Goal: Task Accomplishment & Management: Manage account settings

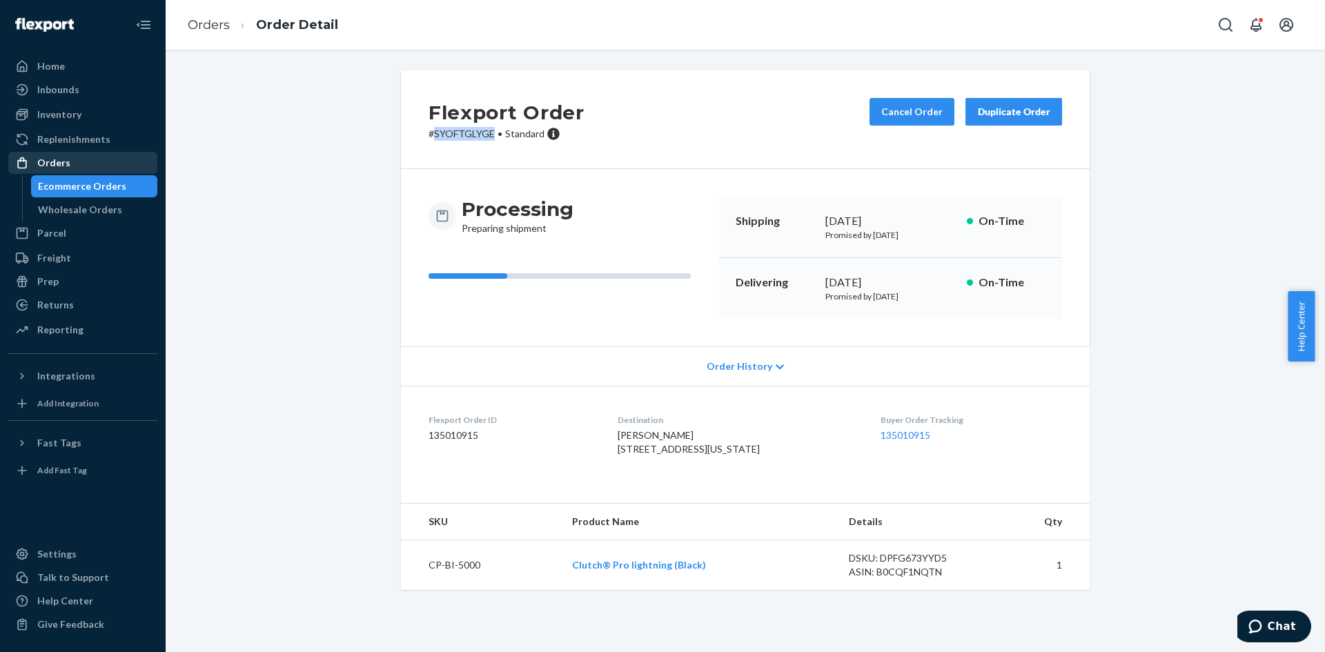
click at [99, 166] on div "Orders" at bounding box center [83, 162] width 146 height 19
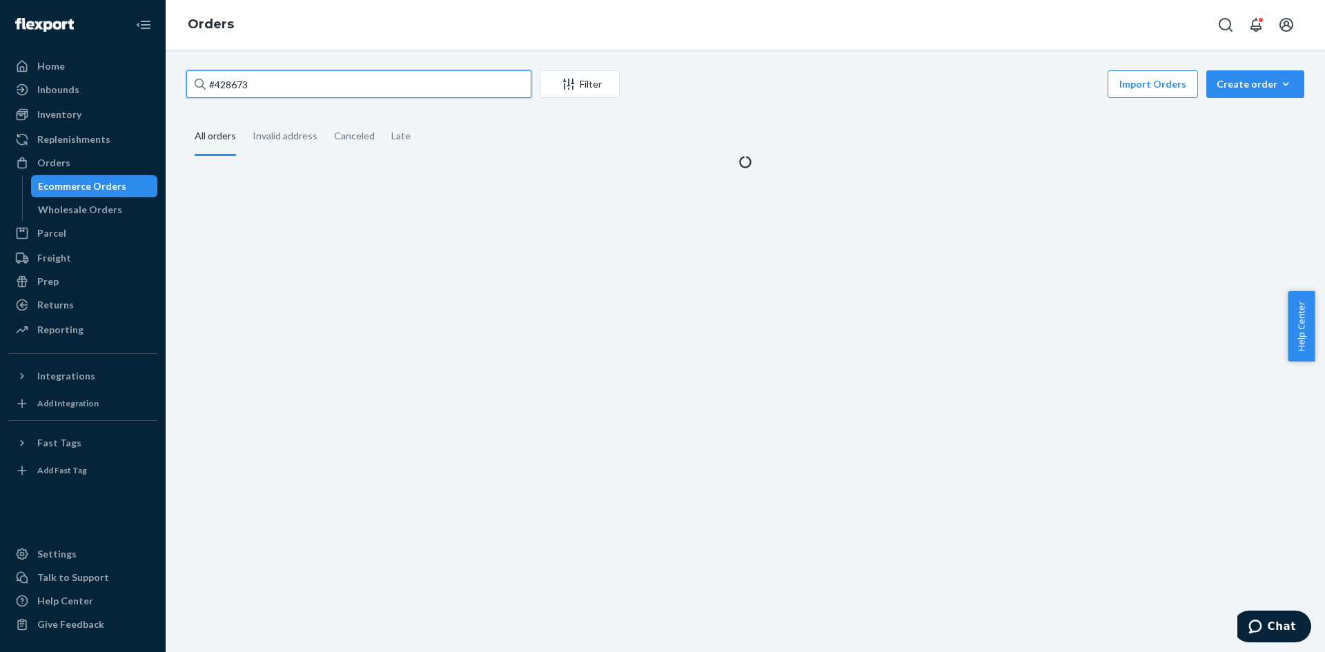
click at [361, 78] on input "#428673" at bounding box center [358, 84] width 345 height 28
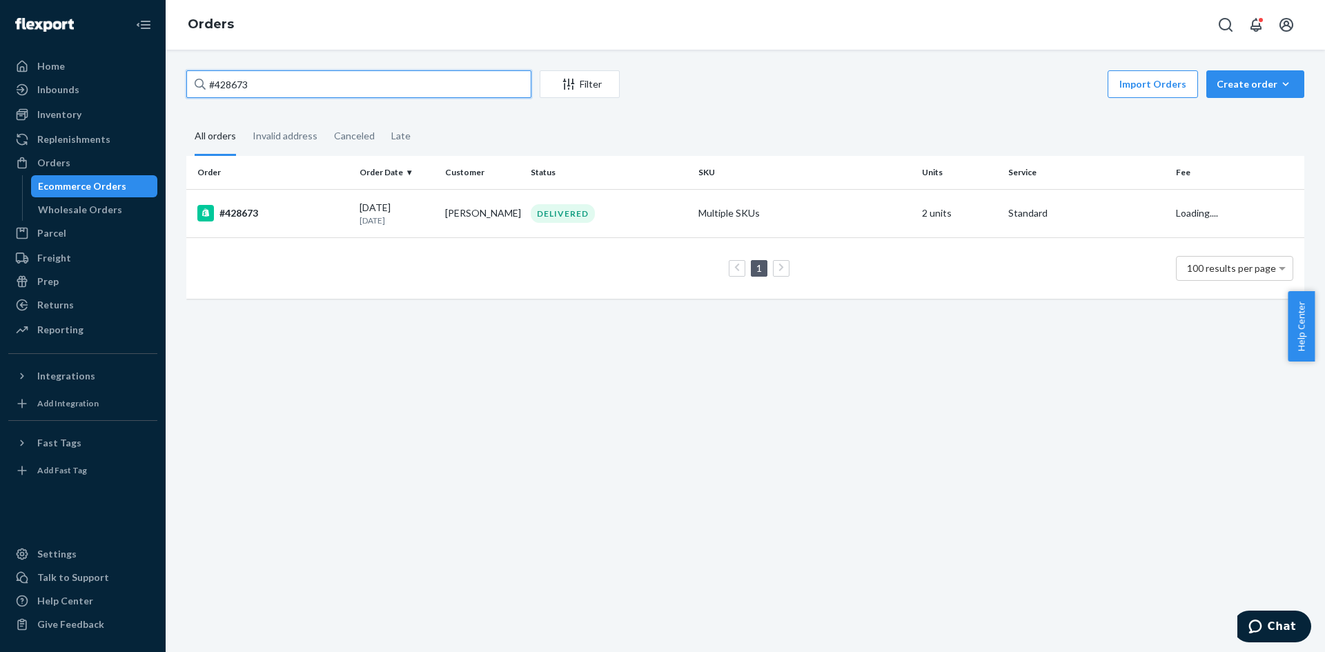
paste input "[PERSON_NAME]"
paste input "25928 Acacia"
paste input "BJ07J5XFGX"
type input "BJ07J5XFGX"
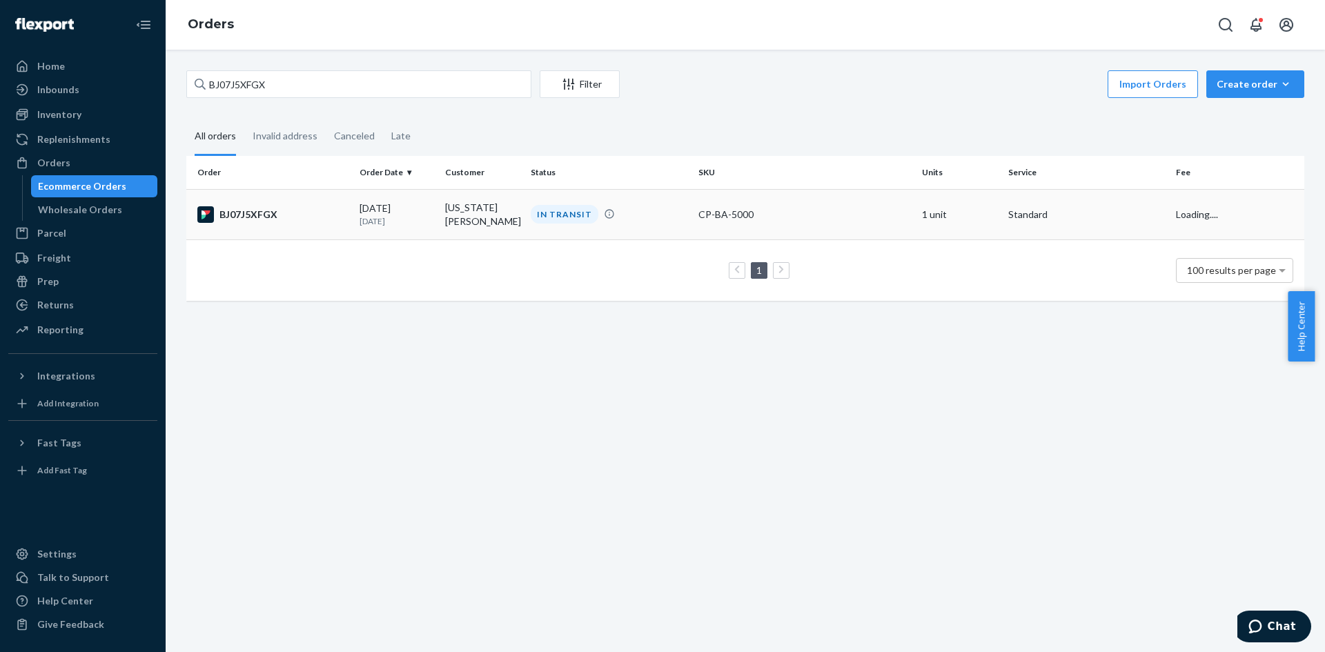
click at [667, 209] on div "IN TRANSIT" at bounding box center [609, 214] width 162 height 19
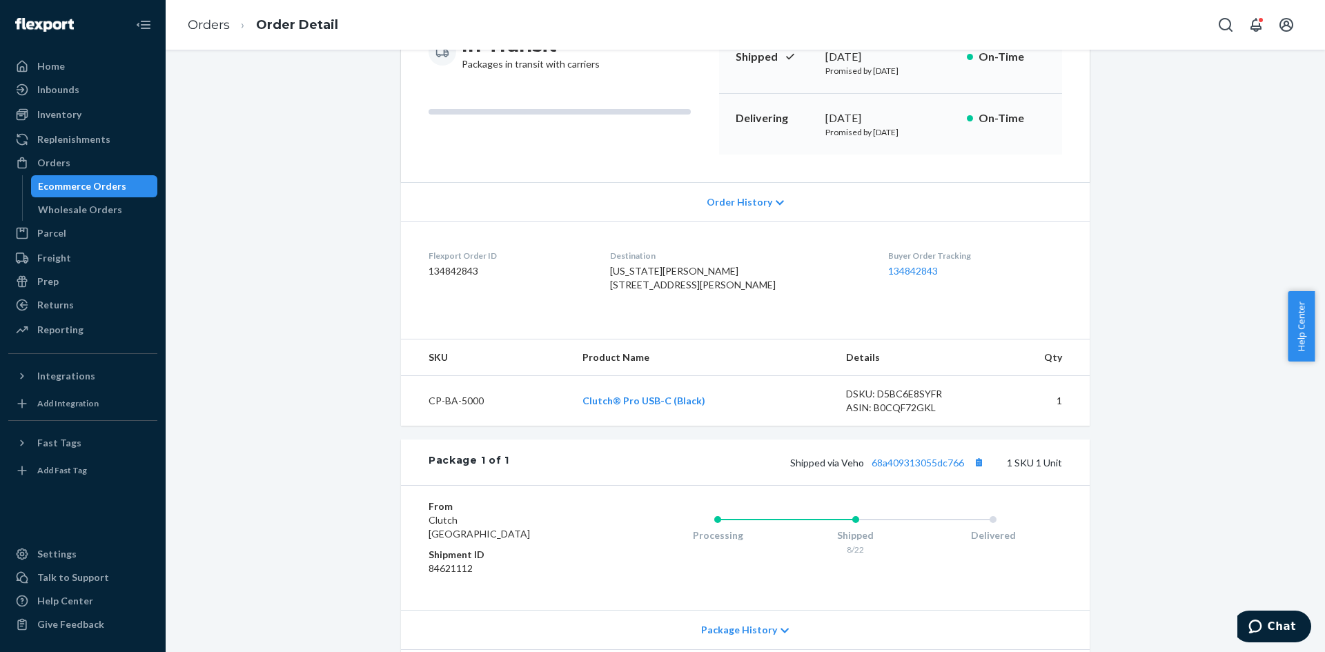
scroll to position [207, 0]
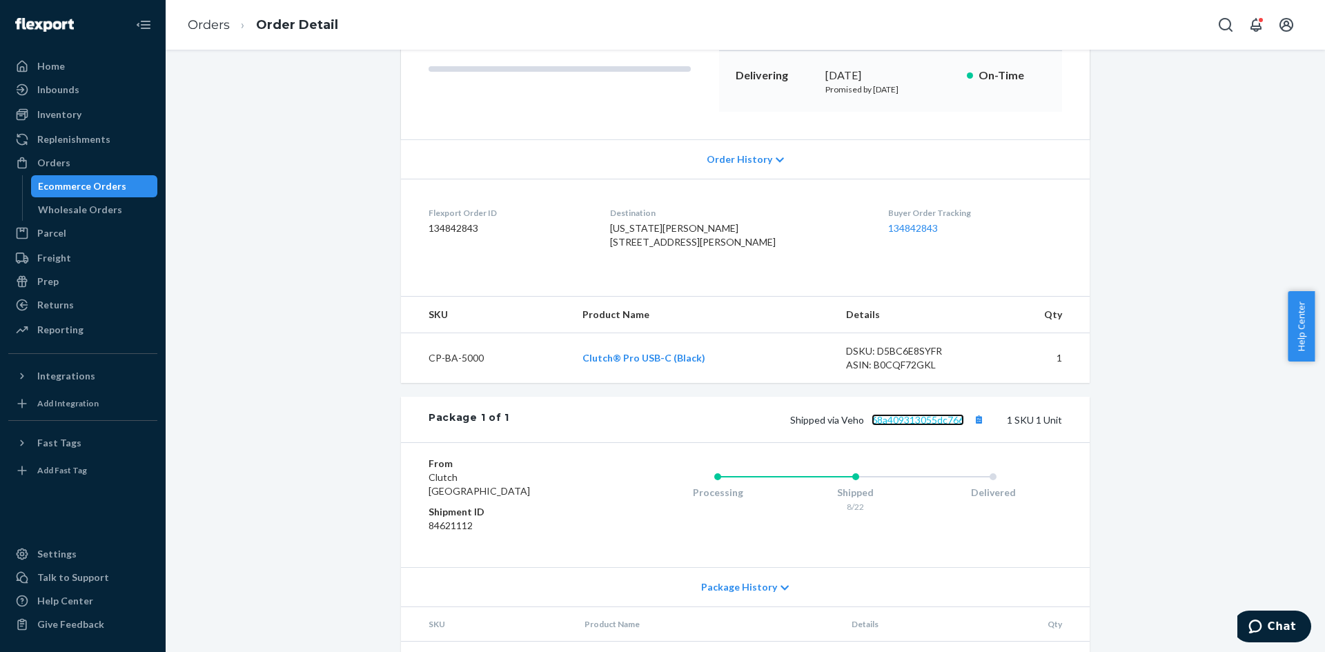
click at [887, 426] on link "68a409313055dc766" at bounding box center [918, 420] width 92 height 12
click at [90, 169] on div "Orders" at bounding box center [83, 162] width 146 height 19
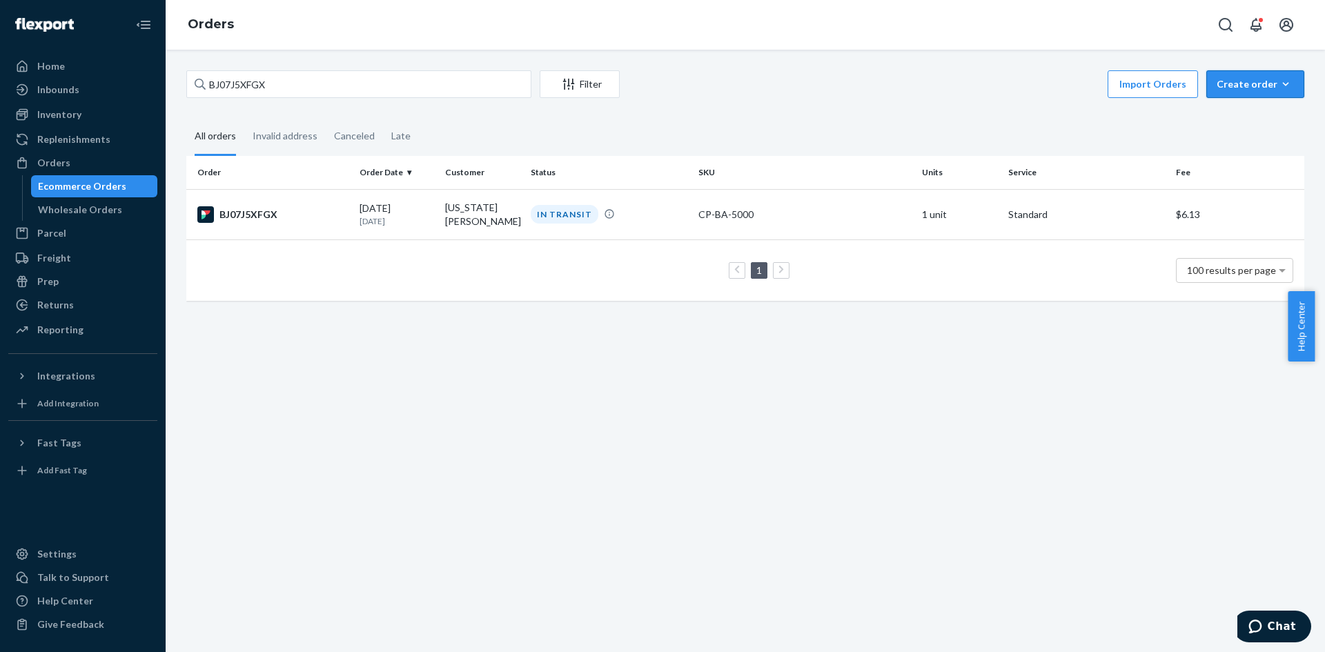
click at [1259, 83] on div "Create order" at bounding box center [1255, 84] width 77 height 14
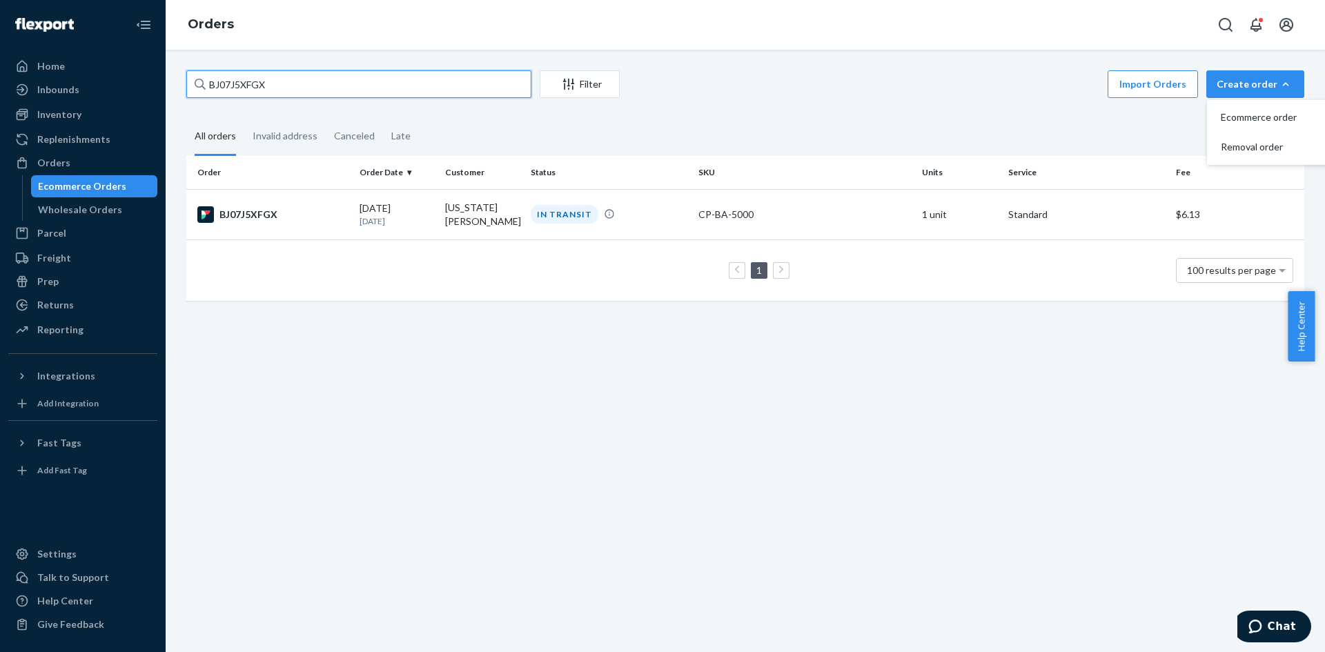
click at [431, 83] on input "BJ07J5XFGX" at bounding box center [358, 84] width 345 height 28
paste input "364007"
type input "364007"
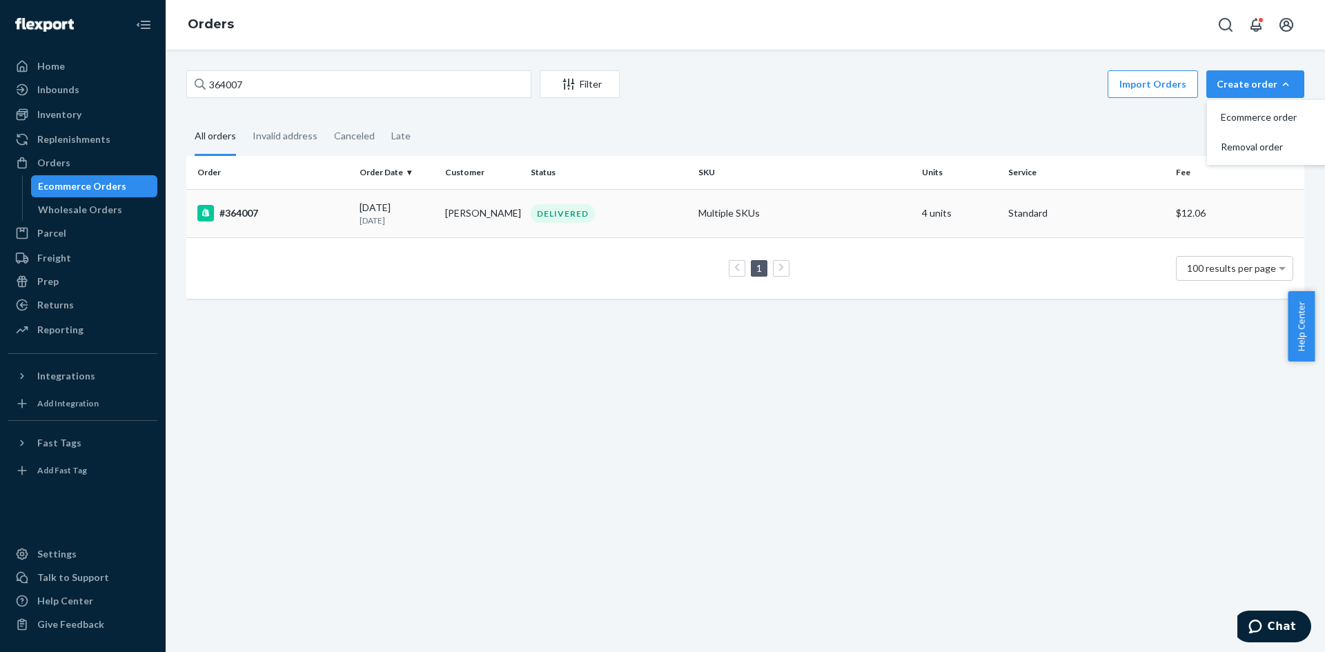
click at [664, 220] on div "DELIVERED" at bounding box center [609, 213] width 162 height 19
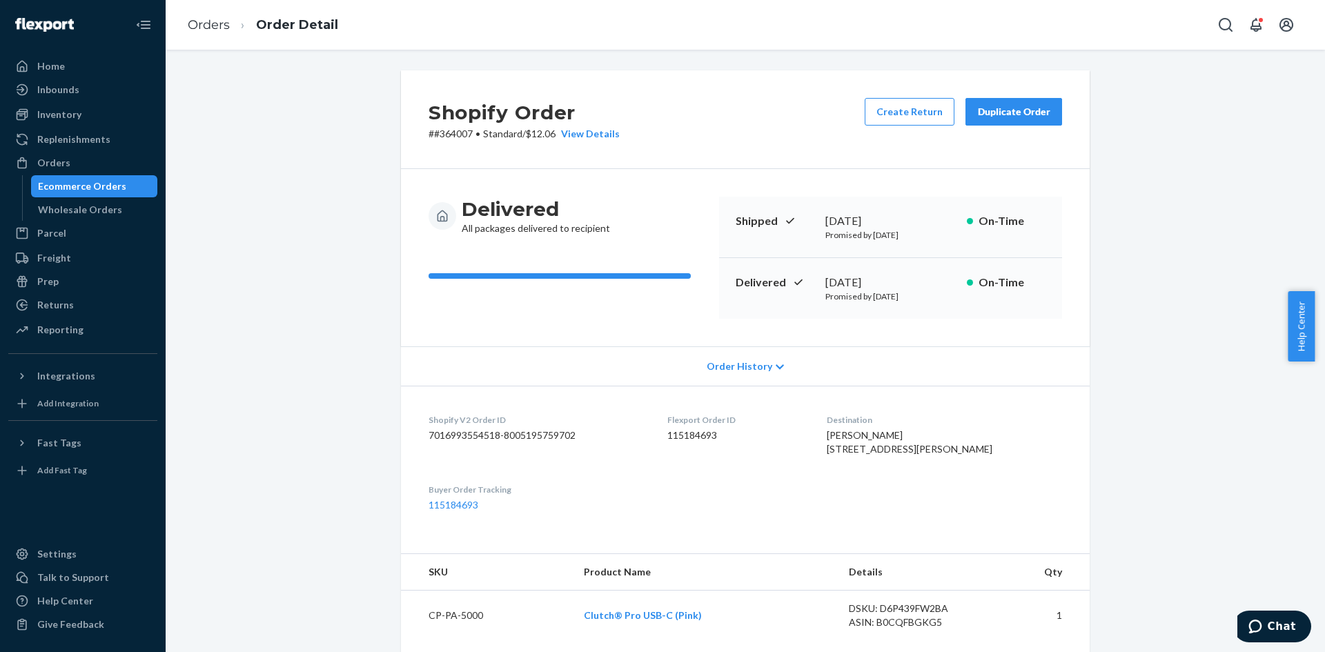
click at [1021, 106] on div "Duplicate Order" at bounding box center [1013, 112] width 73 height 14
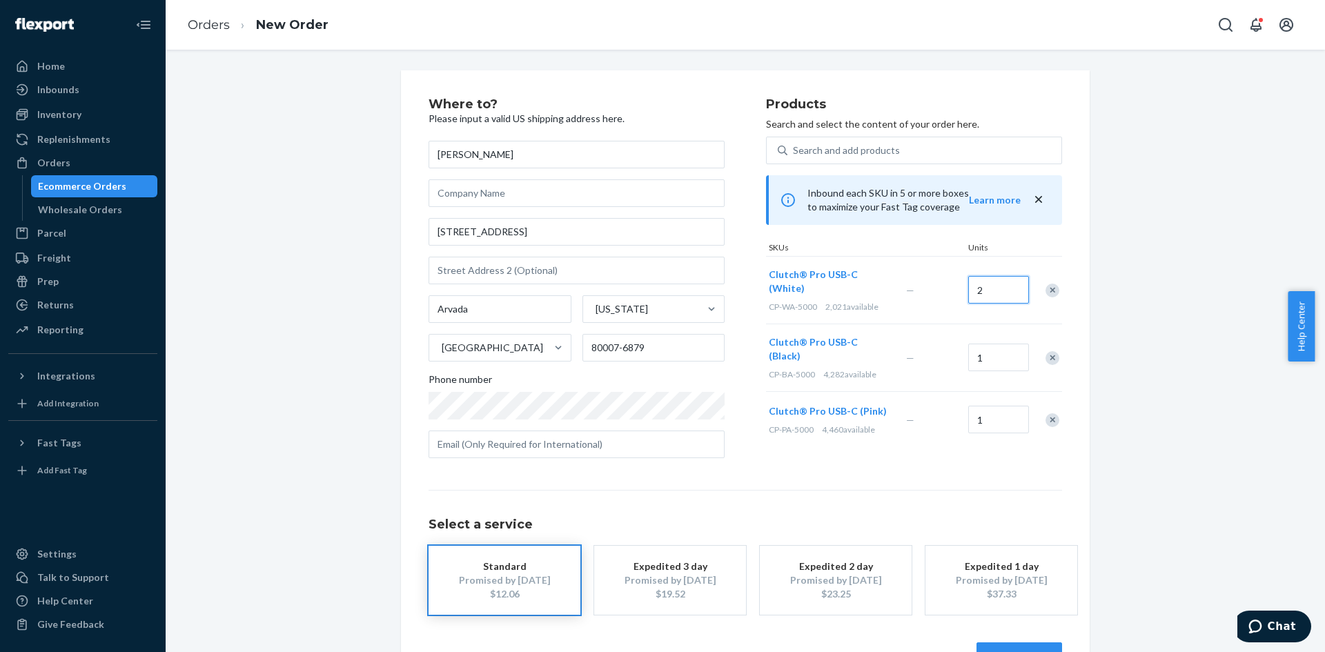
click at [992, 287] on input "2" at bounding box center [998, 290] width 61 height 28
type input "1"
click at [1048, 351] on div "Remove Item" at bounding box center [1052, 358] width 14 height 14
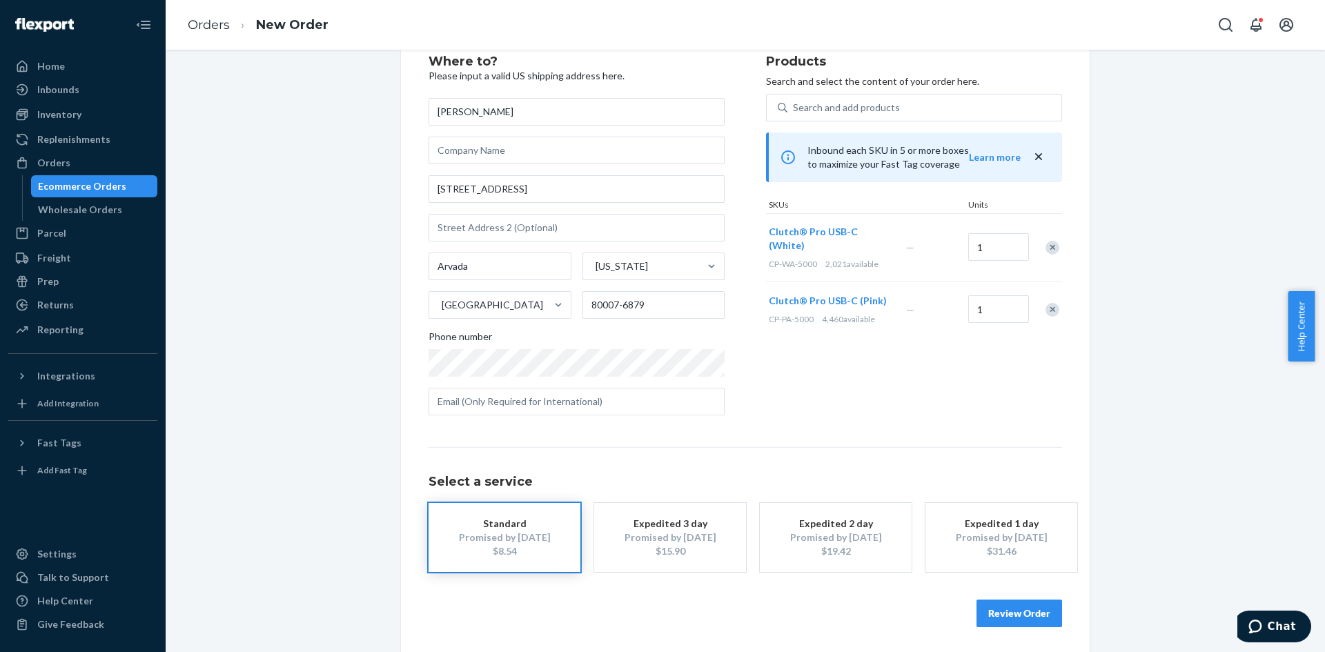
scroll to position [46, 0]
click at [1029, 612] on button "Review Order" at bounding box center [1019, 611] width 86 height 28
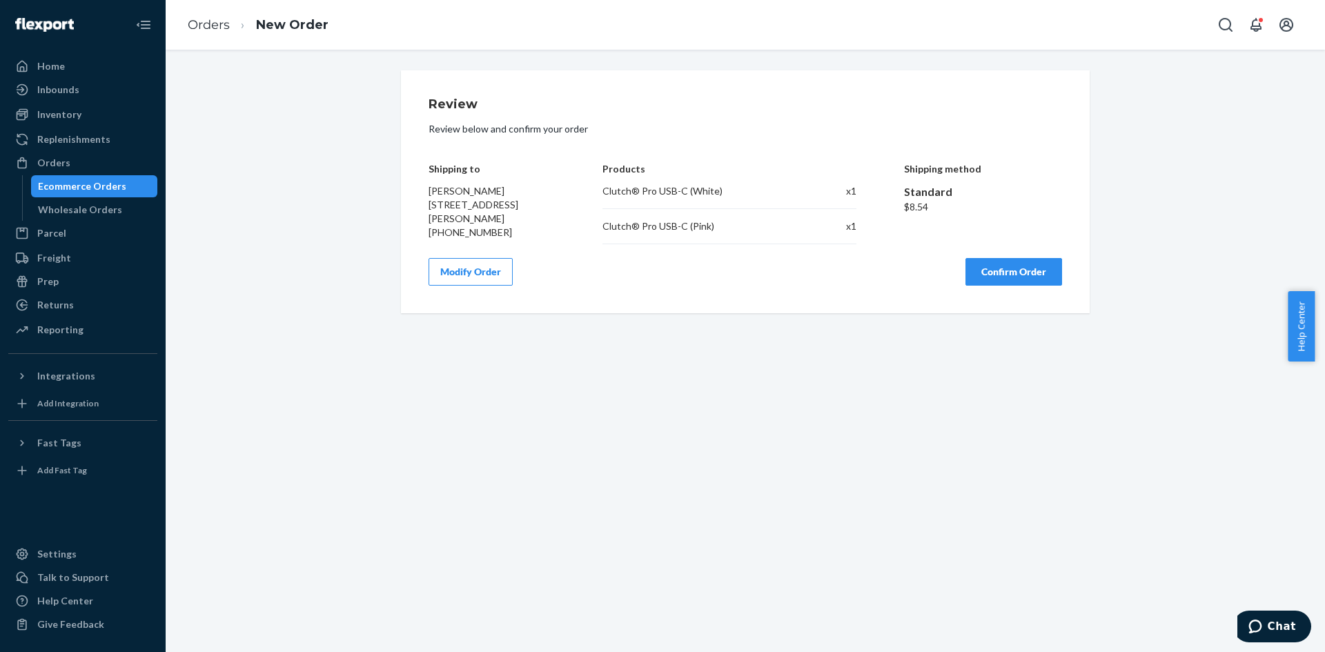
click at [1024, 275] on button "Confirm Order" at bounding box center [1013, 272] width 97 height 28
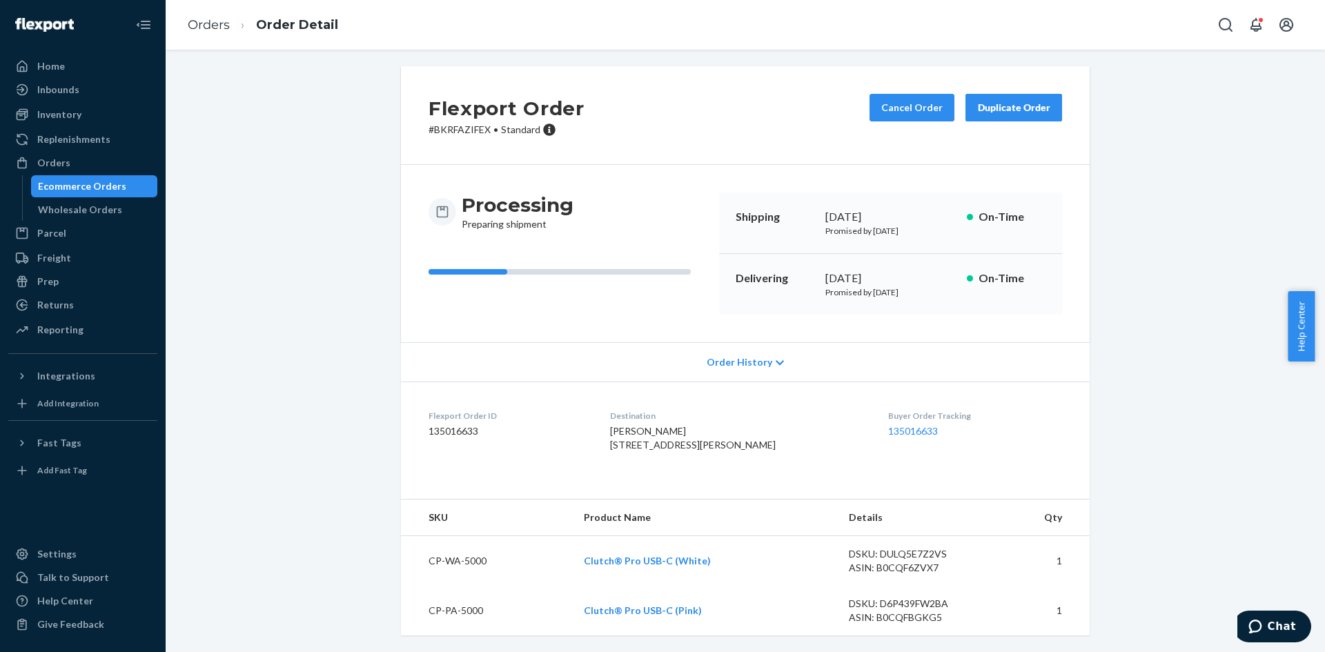
scroll to position [32, 0]
click at [471, 123] on p "# BKRFAZIFEX • Standard" at bounding box center [507, 130] width 156 height 14
copy p "BKRFAZIFEX"
click at [90, 164] on div "Orders" at bounding box center [83, 162] width 146 height 19
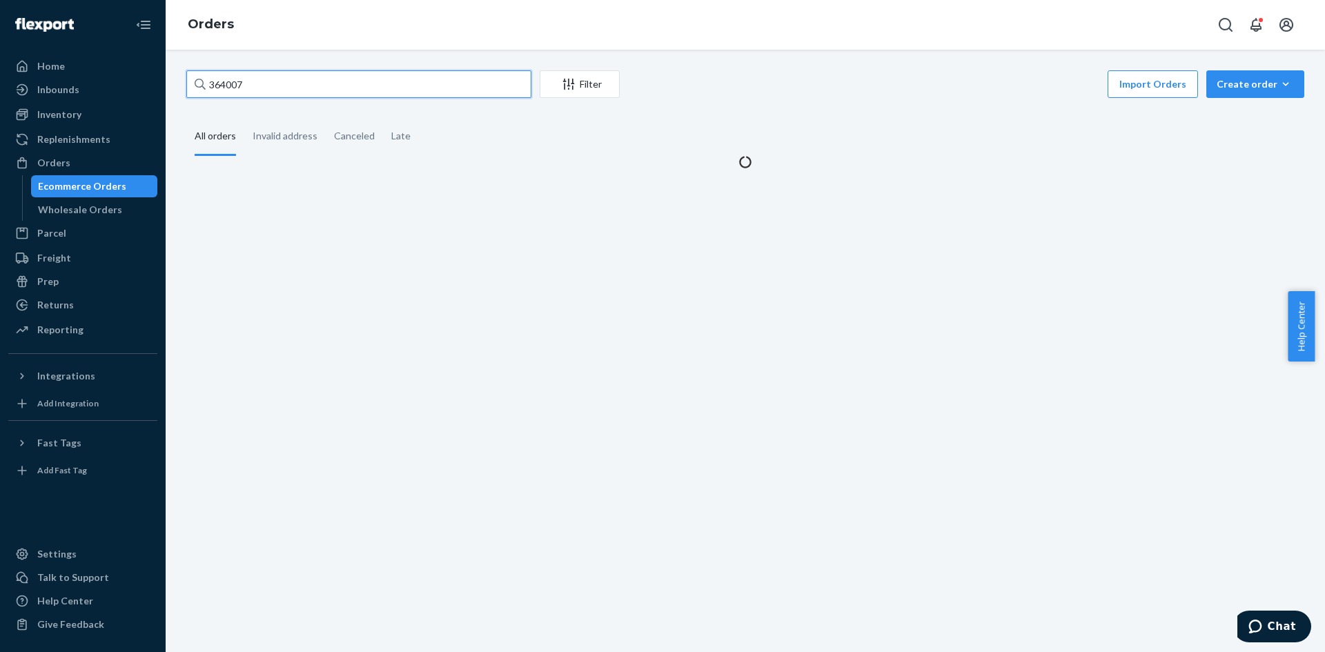
click at [322, 86] on input "364007" at bounding box center [358, 84] width 345 height 28
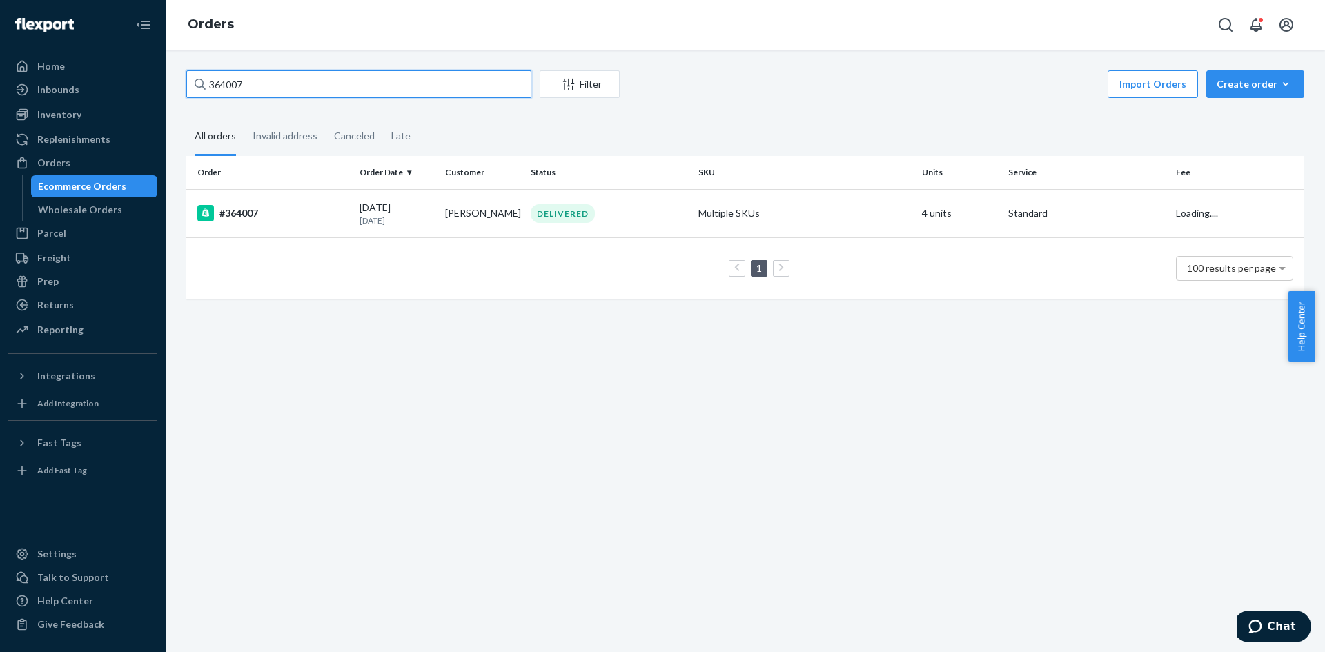
paste input "[STREET_ADDRESS]"
type input "[STREET_ADDRESS]"
click at [642, 210] on div "DELIVERED" at bounding box center [609, 213] width 162 height 19
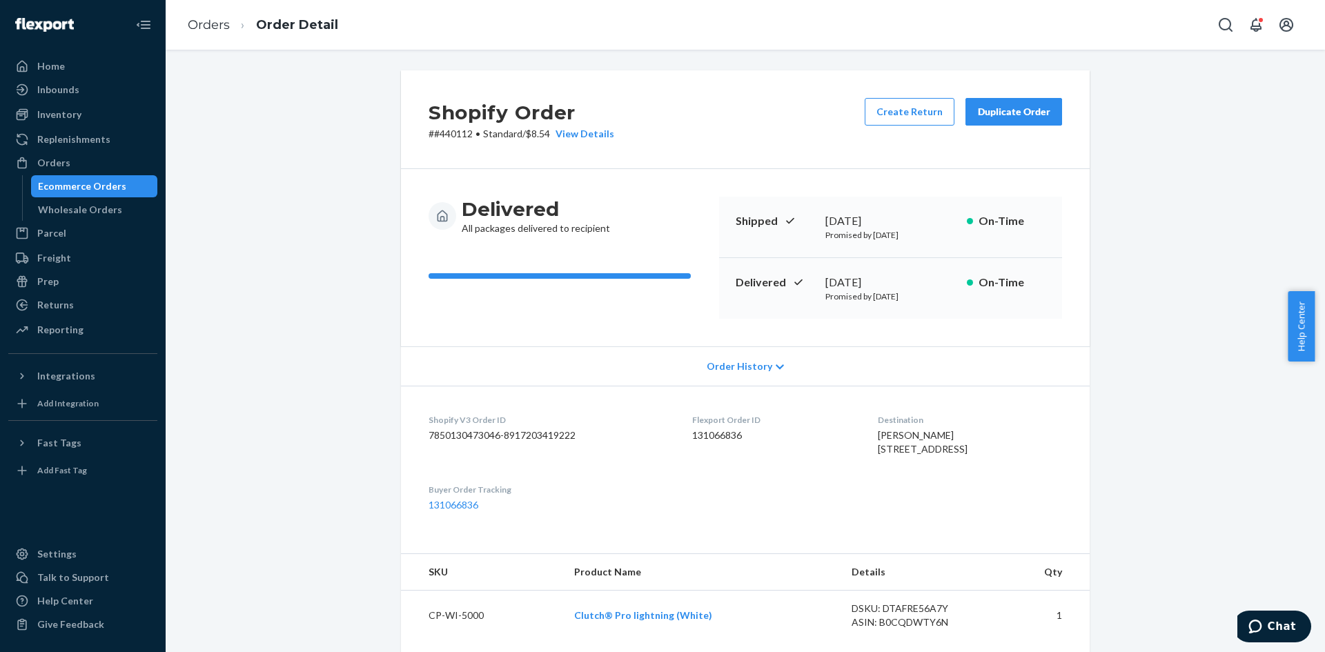
click at [455, 135] on p "# #440112 • Standard / $8.54 View Details" at bounding box center [522, 134] width 186 height 14
copy p "440112"
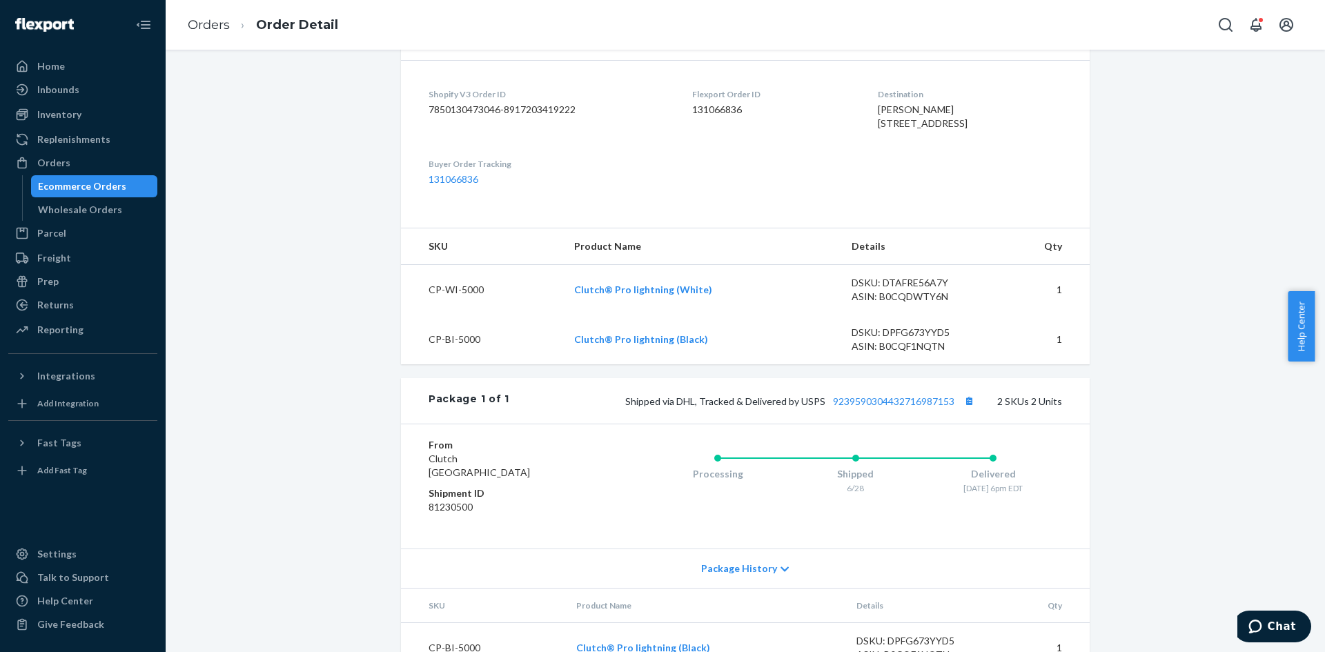
scroll to position [440, 0]
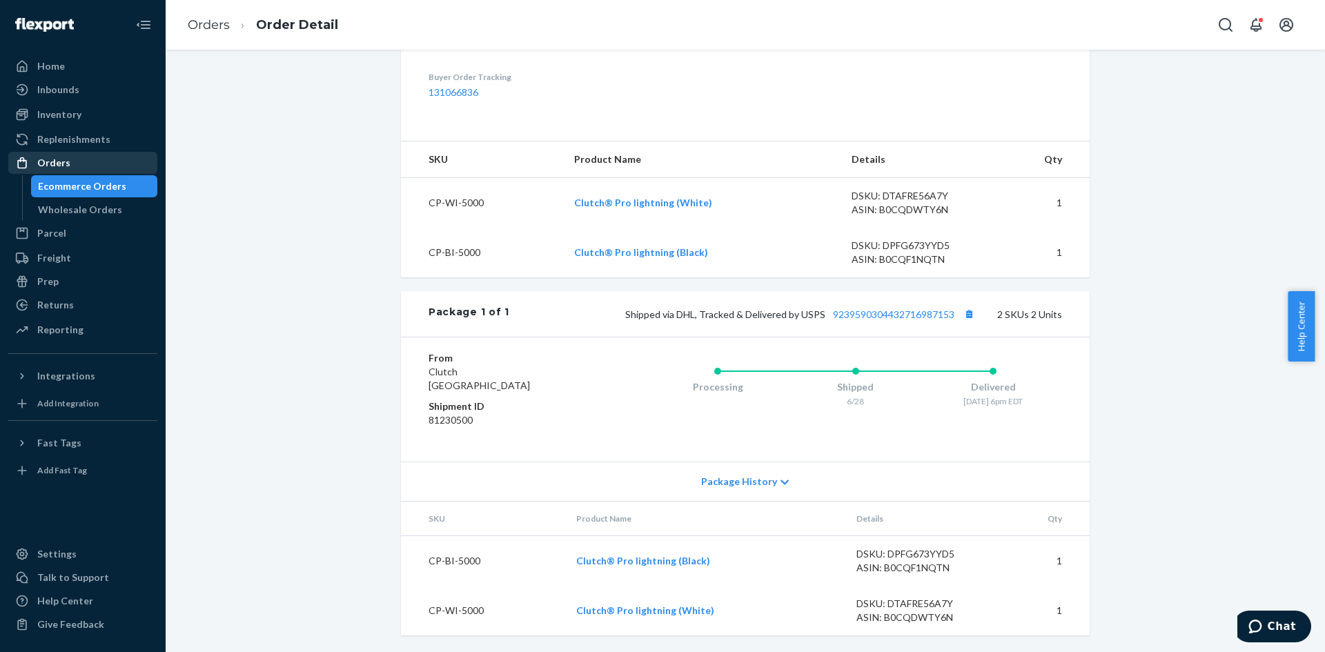
click at [103, 168] on div "Orders" at bounding box center [83, 162] width 146 height 19
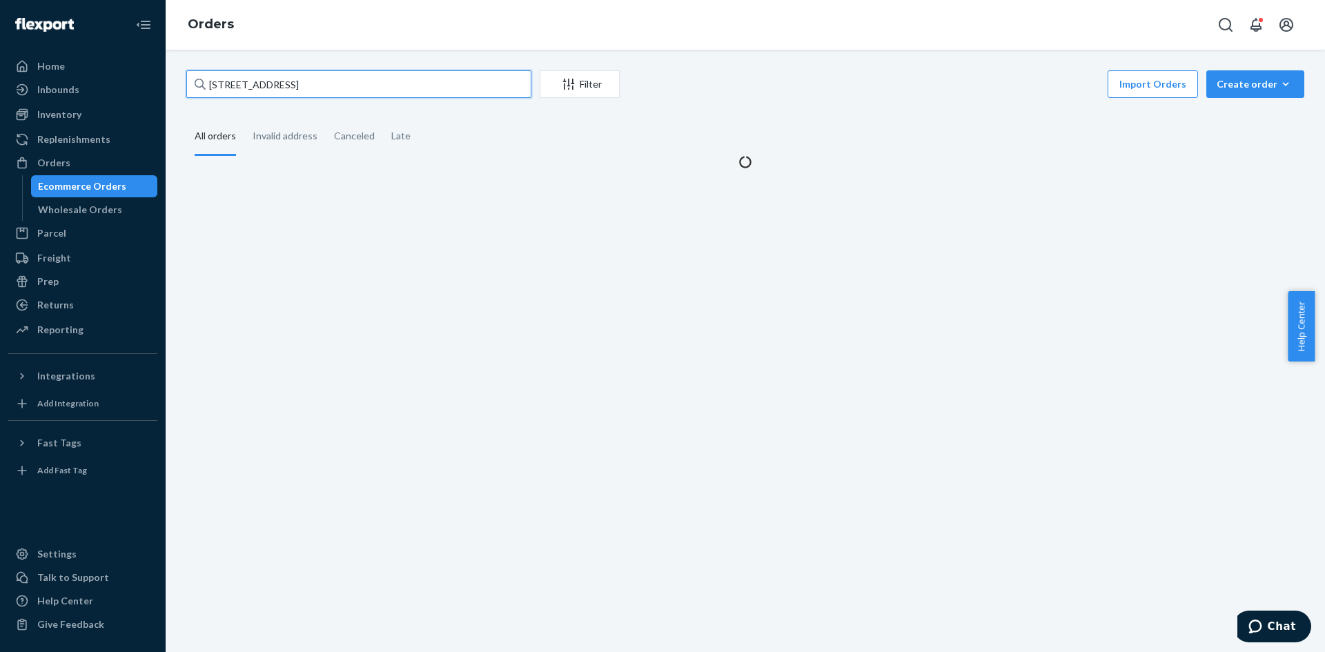
click at [412, 79] on input "[STREET_ADDRESS]" at bounding box center [358, 84] width 345 height 28
paste input "450671"
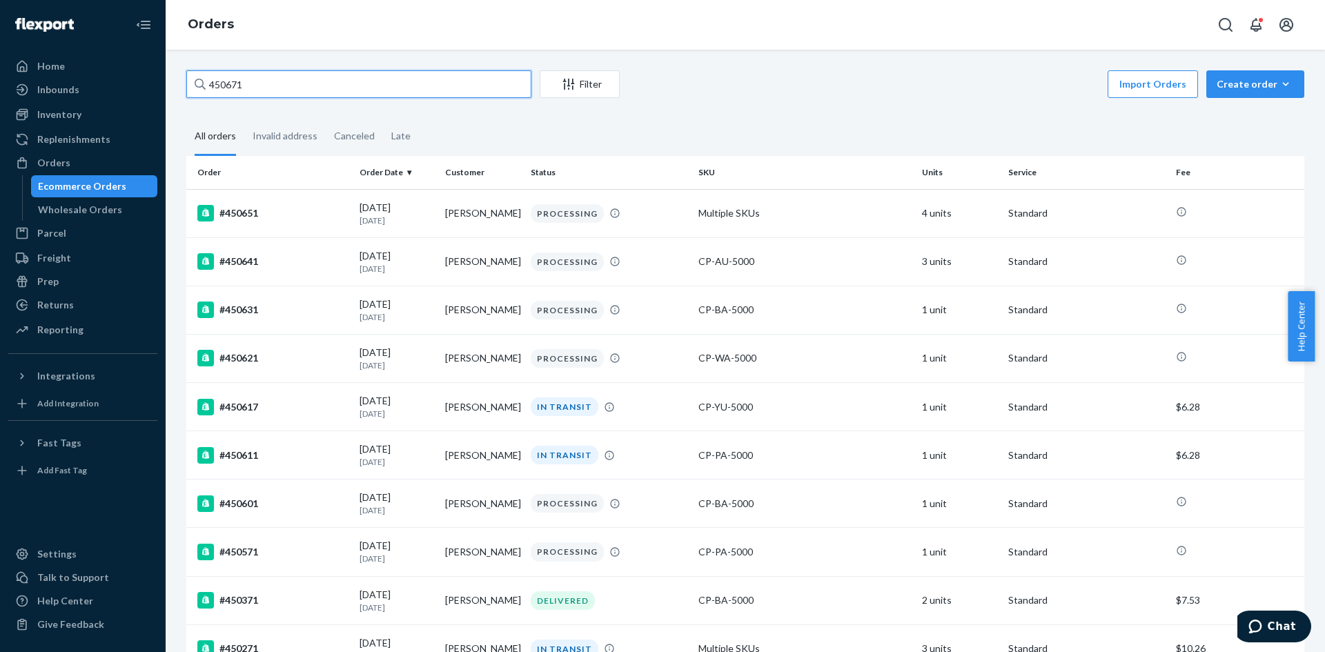
paste input "[PERSON_NAME]"
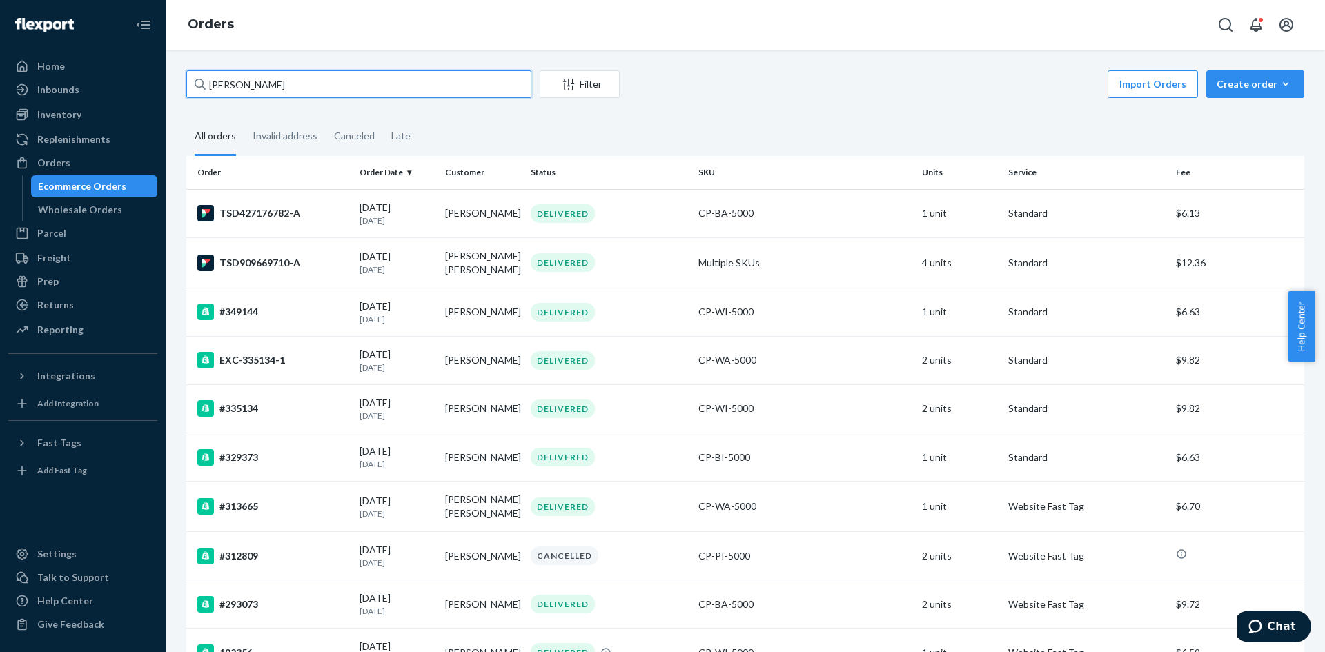
type input "[PERSON_NAME]"
